Goal: Task Accomplishment & Management: Use online tool/utility

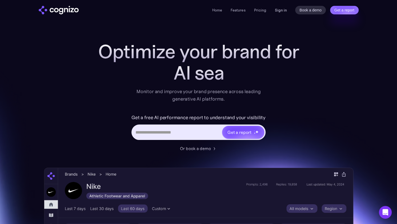
click at [278, 10] on link "Sign in" at bounding box center [281, 10] width 12 height 6
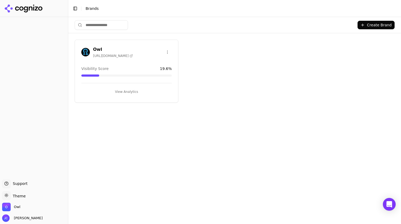
click at [135, 54] on div "Owl [URL][DOMAIN_NAME]" at bounding box center [126, 52] width 90 height 12
click at [130, 93] on button "View Analytics" at bounding box center [126, 92] width 90 height 9
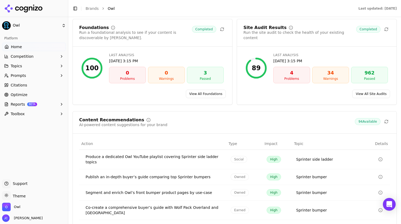
scroll to position [720, 0]
click at [27, 93] on link "Optimize" at bounding box center [34, 95] width 64 height 9
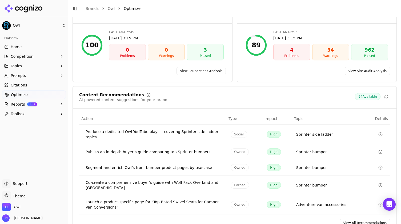
scroll to position [64, 0]
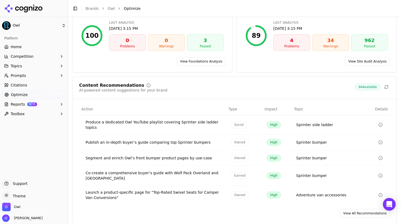
click at [350, 210] on link "View All Recommendations" at bounding box center [365, 213] width 50 height 9
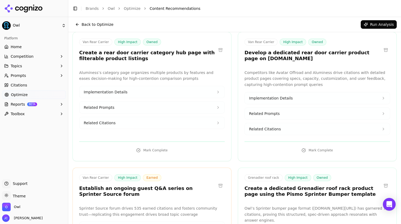
scroll to position [1882, 0]
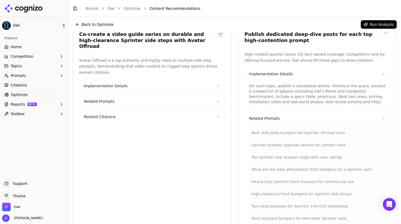
scroll to position [2015, 0]
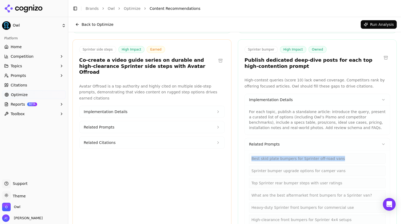
drag, startPoint x: 332, startPoint y: 95, endPoint x: 244, endPoint y: 95, distance: 88.0
copy div "Best skid plate bumpers for Sprinter off-road vans"
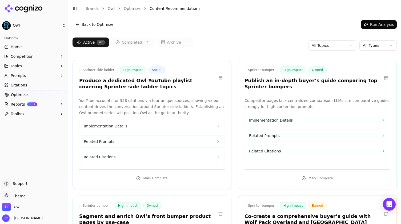
scroll to position [0, 0]
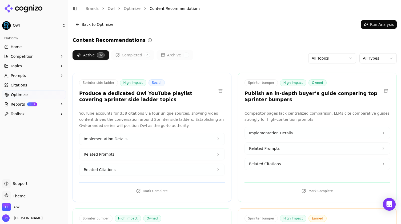
click at [175, 57] on button "Archive 1" at bounding box center [174, 55] width 37 height 10
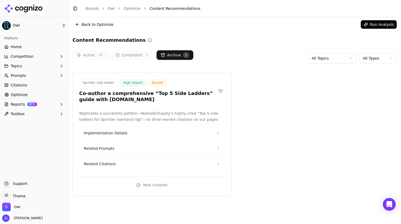
click at [121, 55] on button "Completed 2" at bounding box center [132, 55] width 43 height 10
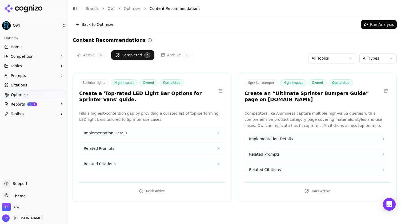
click at [100, 53] on span "92" at bounding box center [101, 55] width 8 height 5
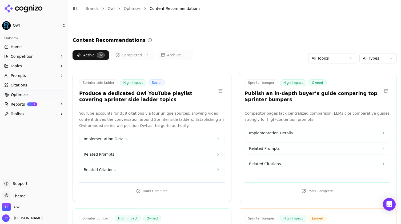
scroll to position [925, 0]
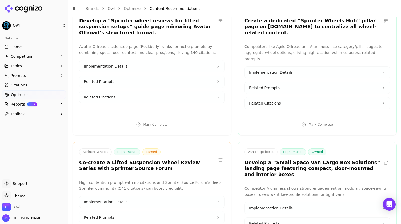
click at [279, 218] on button "Related Prompts" at bounding box center [317, 224] width 145 height 12
drag, startPoint x: 269, startPoint y: 131, endPoint x: 348, endPoint y: 130, distance: 79.4
click at [348, 160] on h3 "Develop a “Small Space Van Cargo Box Solutions” landing page featuring compact,…" at bounding box center [312, 169] width 137 height 18
copy h3 "Small Space Van Cargo Box Solutions"
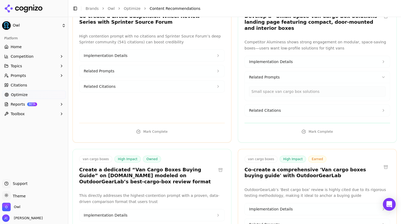
scroll to position [2029, 0]
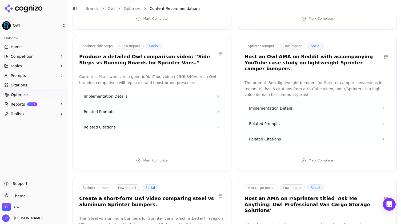
scroll to position [790, 0]
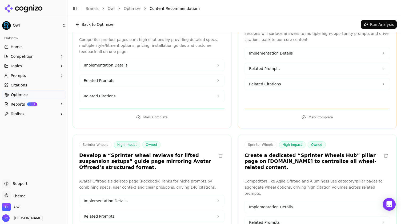
click at [291, 217] on button "Related Prompts" at bounding box center [317, 223] width 145 height 12
click at [292, 201] on button "Implementation Details" at bounding box center [317, 207] width 145 height 12
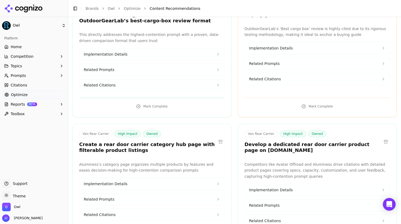
scroll to position [1296, 0]
